Goal: Task Accomplishment & Management: Manage account settings

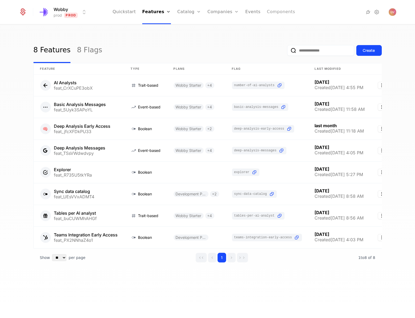
click at [267, 15] on link "Components" at bounding box center [281, 12] width 28 height 24
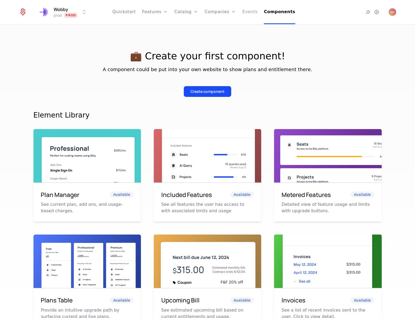
click at [246, 13] on link "Events" at bounding box center [250, 12] width 15 height 24
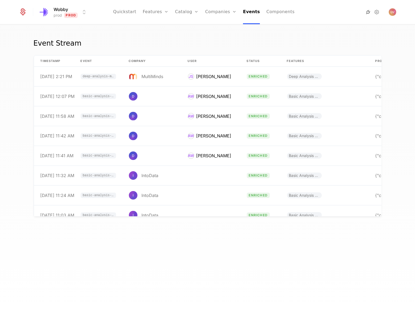
click at [368, 12] on icon at bounding box center [369, 12] width 6 height 6
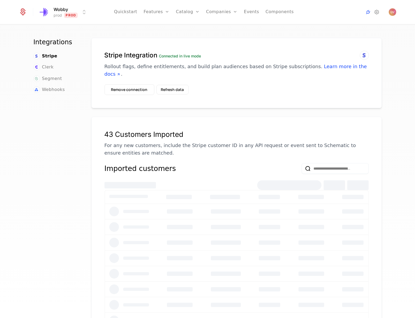
click at [83, 11] on html "Wobby prod Prod Quickstart Features Features Flags Catalog Plans Add Ons Config…" at bounding box center [207, 159] width 415 height 318
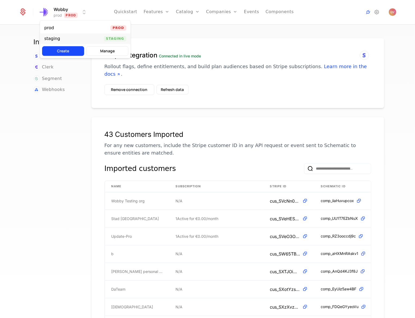
click at [70, 39] on div "staging Staging" at bounding box center [85, 38] width 91 height 11
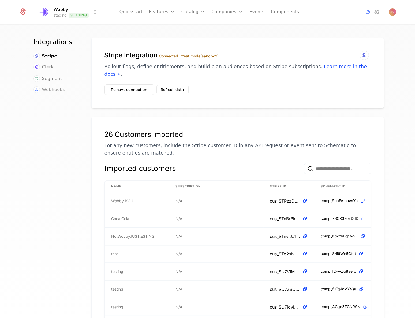
click at [54, 90] on span "Webhooks" at bounding box center [53, 89] width 23 height 6
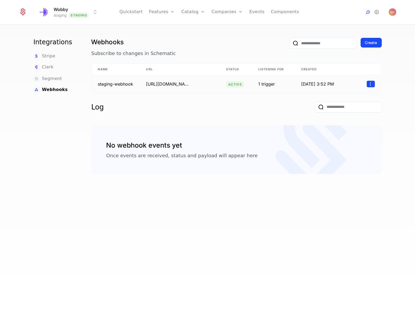
click at [370, 81] on html "Wobby staging Staging Quickstart Features Features Flags Catalog Plans Add Ons …" at bounding box center [207, 159] width 415 height 318
click at [195, 84] on html "Wobby staging Staging Quickstart Features Features Flags Catalog Plans Add Ons …" at bounding box center [207, 159] width 415 height 318
click at [370, 83] on html "Wobby staging Staging Quickstart Features Features Flags Catalog Plans Add Ons …" at bounding box center [207, 159] width 415 height 318
click at [339, 110] on div "Edit" at bounding box center [346, 109] width 41 height 8
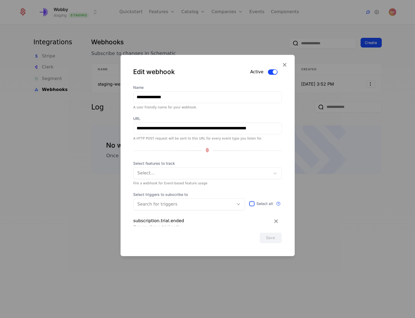
click at [311, 83] on div at bounding box center [207, 159] width 415 height 318
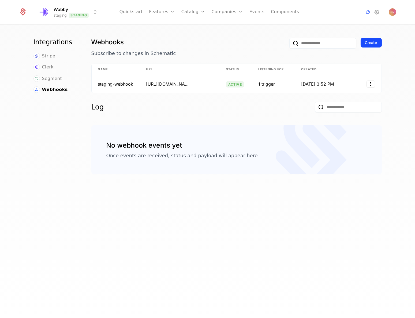
click at [370, 84] on html "Wobby staging Staging Quickstart Features Features Flags Catalog Plans Add Ons …" at bounding box center [207, 159] width 415 height 318
click at [335, 124] on div "Delete" at bounding box center [334, 121] width 16 height 8
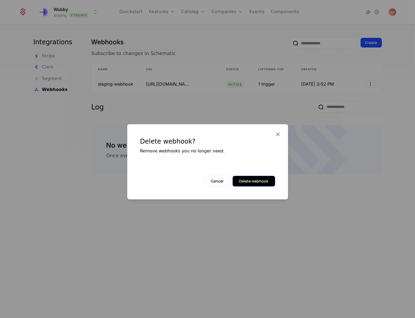
click at [246, 184] on button "Delete webhook" at bounding box center [254, 181] width 43 height 11
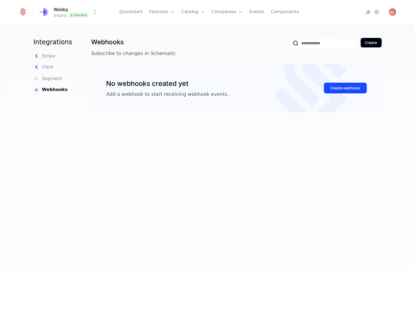
click at [373, 39] on button "Create" at bounding box center [371, 43] width 21 height 10
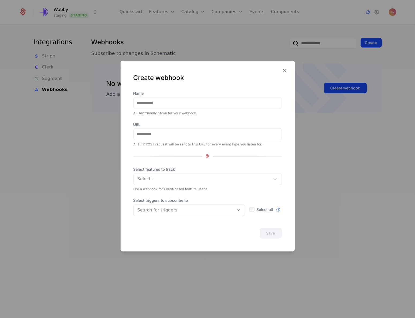
click at [167, 181] on div at bounding box center [202, 179] width 129 height 8
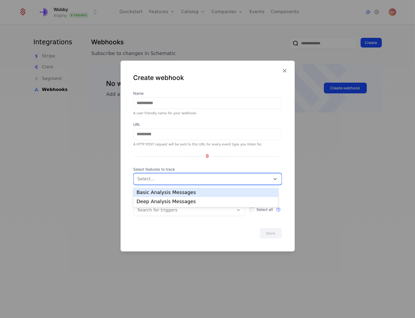
click at [167, 181] on div at bounding box center [202, 179] width 129 height 8
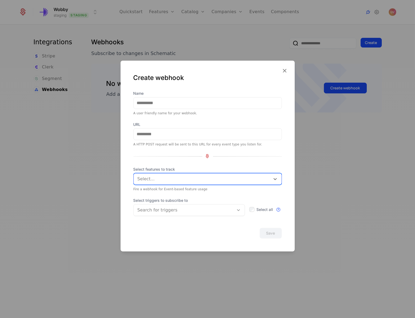
click at [172, 163] on div "Name A user friendly name for your webhook. URL A HTTP POST request will be sen…" at bounding box center [208, 155] width 149 height 131
click at [161, 206] on div at bounding box center [184, 210] width 93 height 8
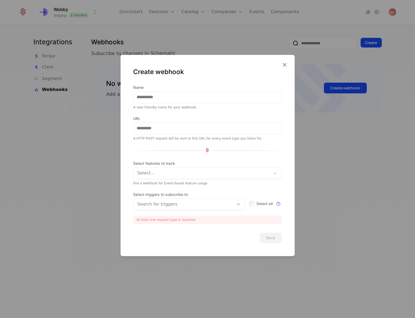
click at [159, 193] on div "Name A user friendly name for your webhook. URL A HTTP POST request will be sen…" at bounding box center [208, 157] width 149 height 145
click at [159, 210] on div "Select triggers to subscribe to Search for triggers Select all Subscribe to all…" at bounding box center [208, 208] width 149 height 32
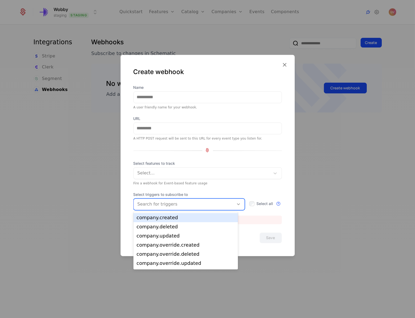
click at [159, 205] on div at bounding box center [184, 204] width 93 height 8
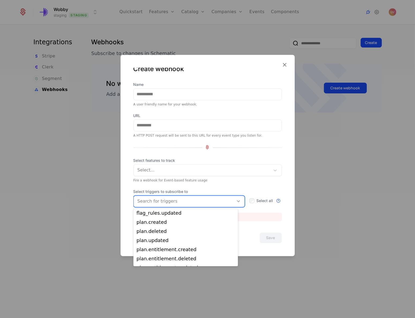
scroll to position [171, 0]
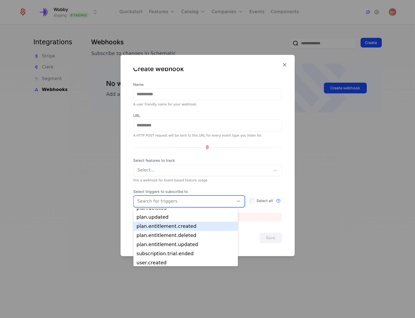
click at [174, 229] on div "plan.entitlement.created" at bounding box center [186, 226] width 105 height 9
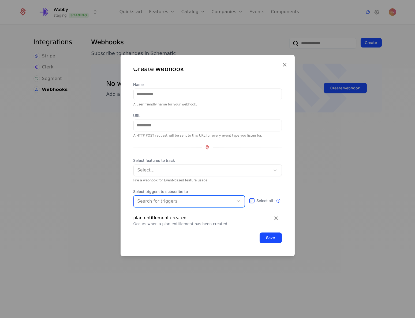
click at [174, 196] on div "Search for triggers" at bounding box center [184, 201] width 101 height 10
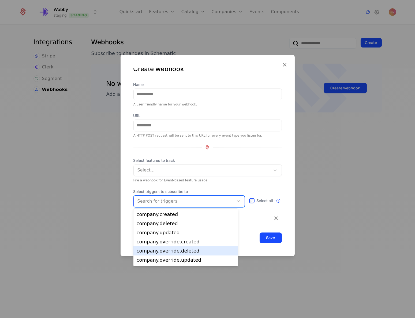
click at [172, 249] on div "company.override.deleted" at bounding box center [186, 250] width 98 height 5
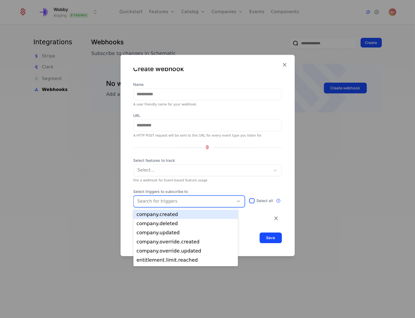
click at [175, 202] on div at bounding box center [184, 201] width 93 height 8
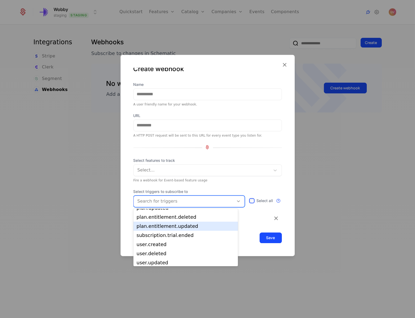
click at [176, 224] on div "plan.entitlement.updated" at bounding box center [186, 226] width 98 height 5
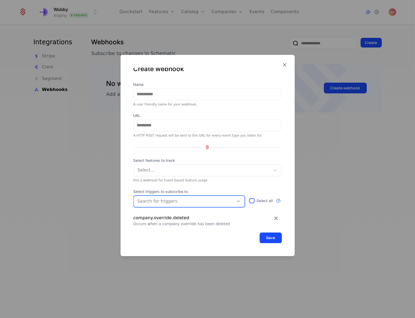
scroll to position [39, 0]
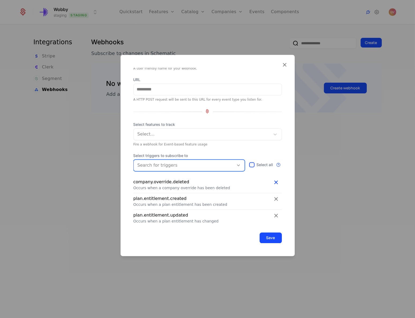
click at [273, 181] on icon at bounding box center [276, 182] width 7 height 7
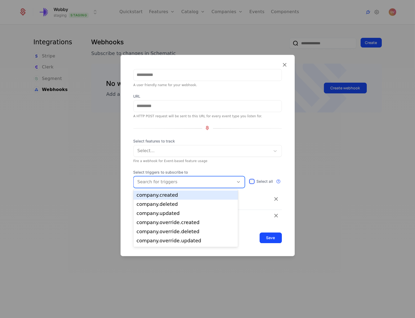
click at [150, 180] on div at bounding box center [184, 182] width 93 height 8
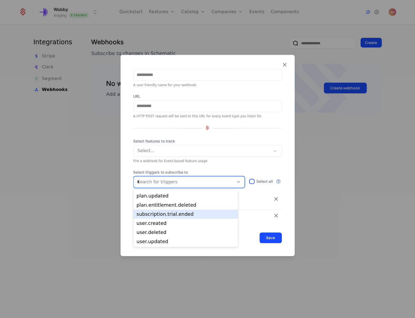
scroll to position [0, 0]
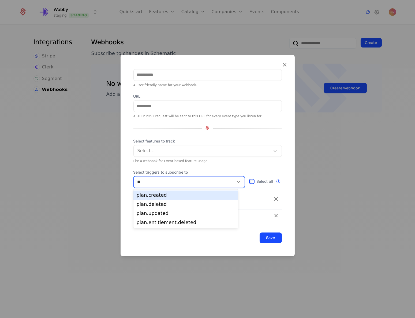
type input "***"
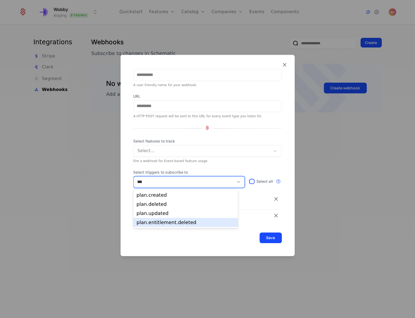
click at [162, 224] on div "plan.entitlement.deleted" at bounding box center [186, 222] width 98 height 5
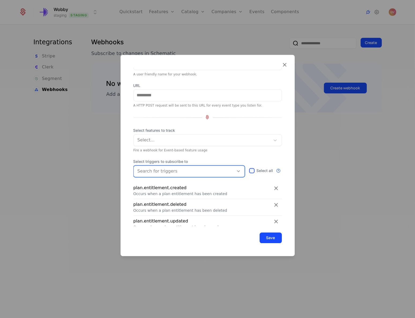
scroll to position [39, 0]
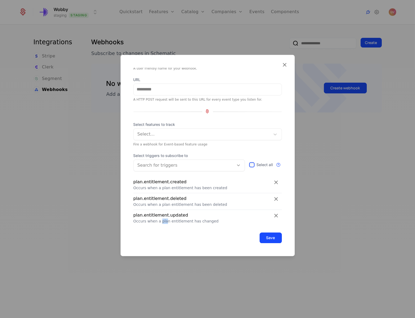
drag, startPoint x: 158, startPoint y: 222, endPoint x: 164, endPoint y: 222, distance: 5.4
click at [164, 222] on div "Occurs when a plan entitlement has changed" at bounding box center [208, 220] width 149 height 5
click at [185, 167] on div at bounding box center [184, 165] width 93 height 8
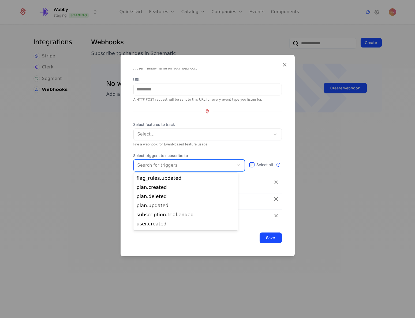
scroll to position [164, 0]
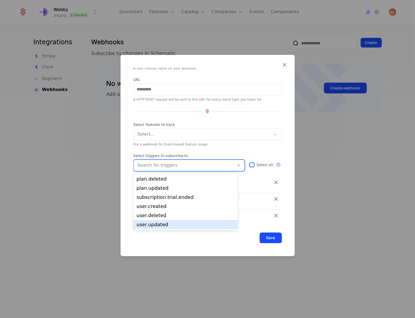
click at [180, 238] on div "Save" at bounding box center [208, 237] width 149 height 11
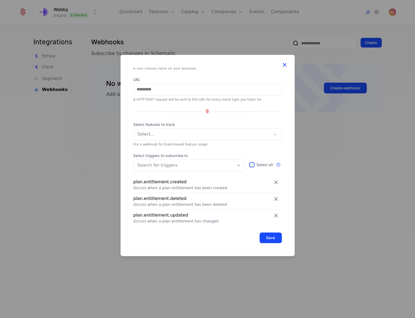
click at [286, 63] on icon at bounding box center [285, 64] width 7 height 7
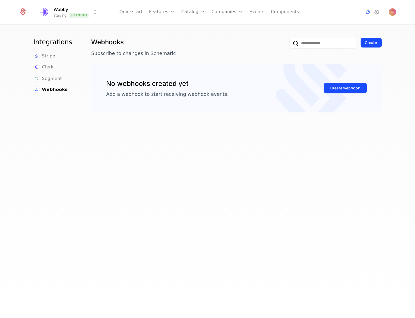
click at [65, 179] on div "Integrations Stripe Clerk Segment Webhooks" at bounding box center [56, 179] width 45 height 283
click at [295, 215] on div "Webhooks Subscribe to changes in Schematic Create No webhooks created yet Add a…" at bounding box center [236, 179] width 295 height 287
click at [45, 75] on li "Segment" at bounding box center [48, 78] width 29 height 7
click at [45, 76] on span "Segment" at bounding box center [52, 78] width 20 height 6
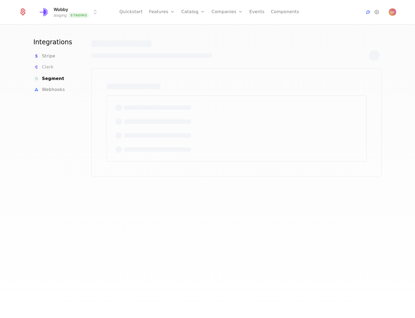
click at [45, 67] on span "Clerk" at bounding box center [48, 67] width 12 height 6
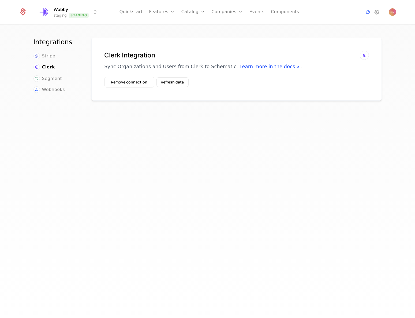
click at [48, 54] on span "Stripe" at bounding box center [48, 56] width 13 height 6
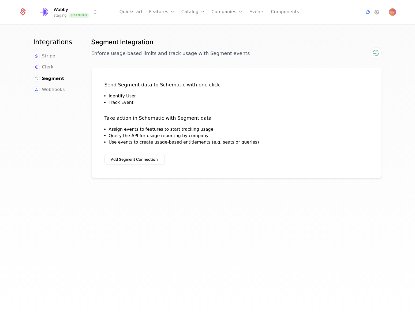
drag, startPoint x: 97, startPoint y: 36, endPoint x: 108, endPoint y: 33, distance: 10.6
